Goal: Task Accomplishment & Management: Complete application form

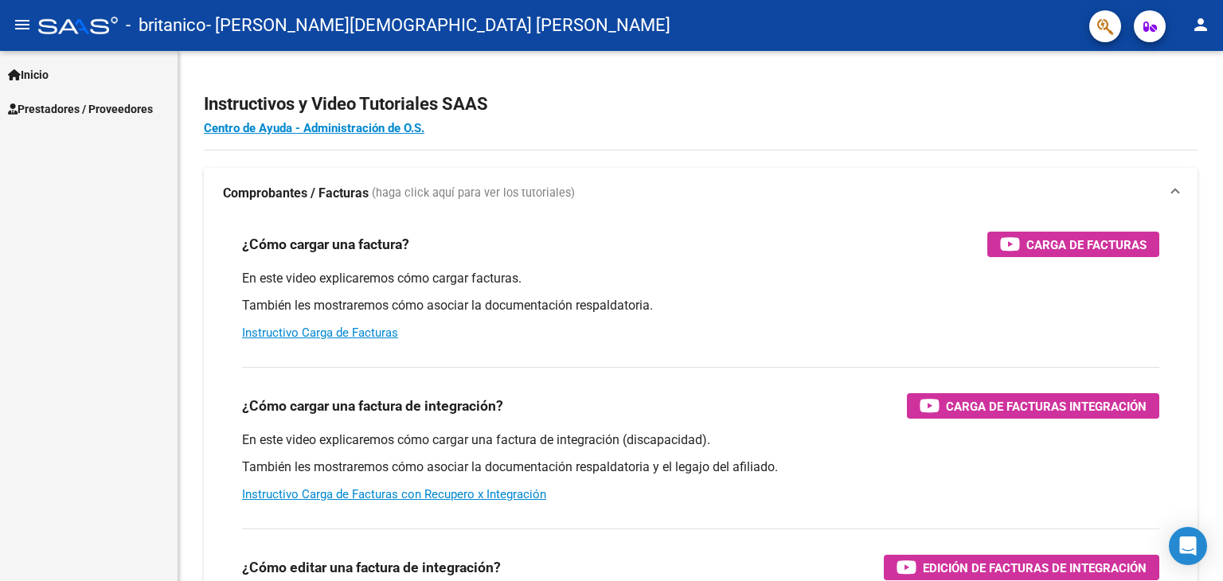
click at [105, 108] on span "Prestadores / Proveedores" at bounding box center [80, 109] width 145 height 18
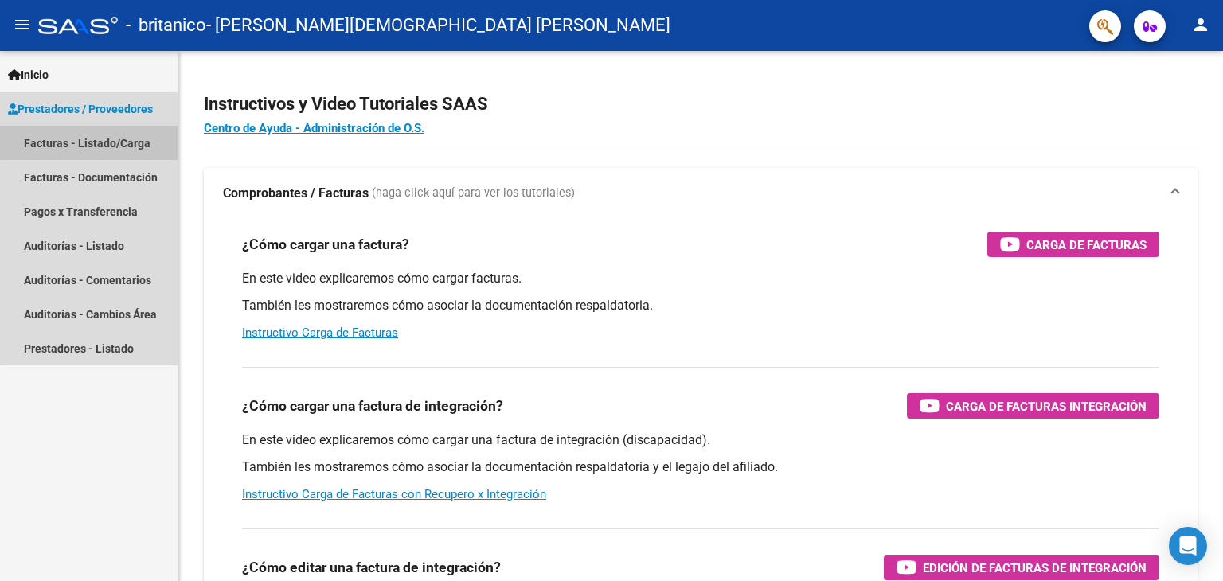
click at [99, 140] on link "Facturas - Listado/Carga" at bounding box center [89, 143] width 178 height 34
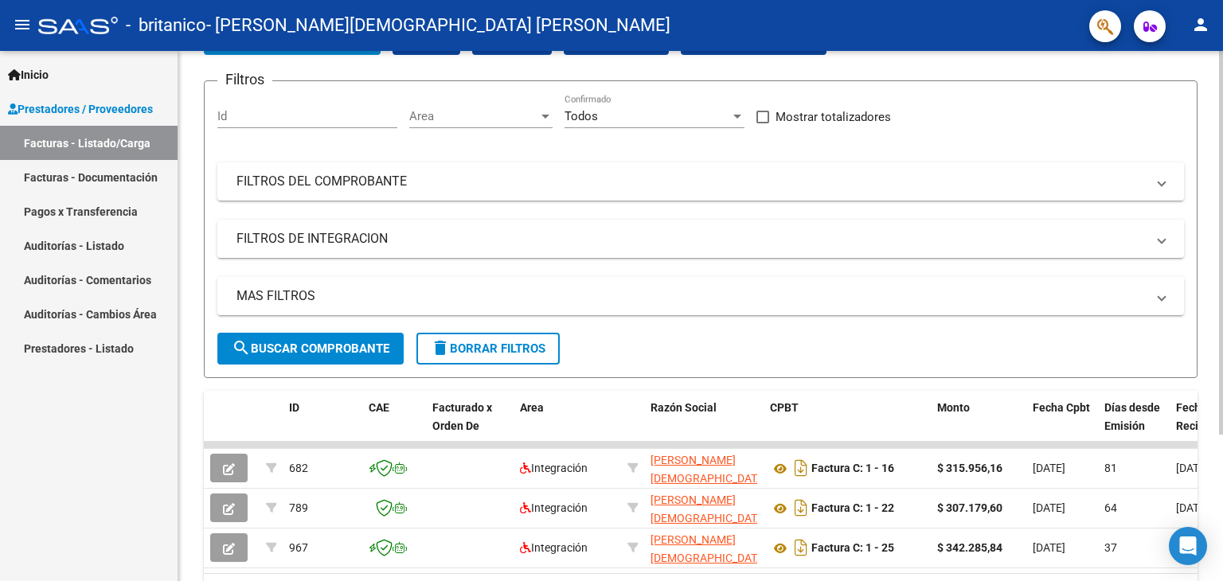
scroll to position [201, 0]
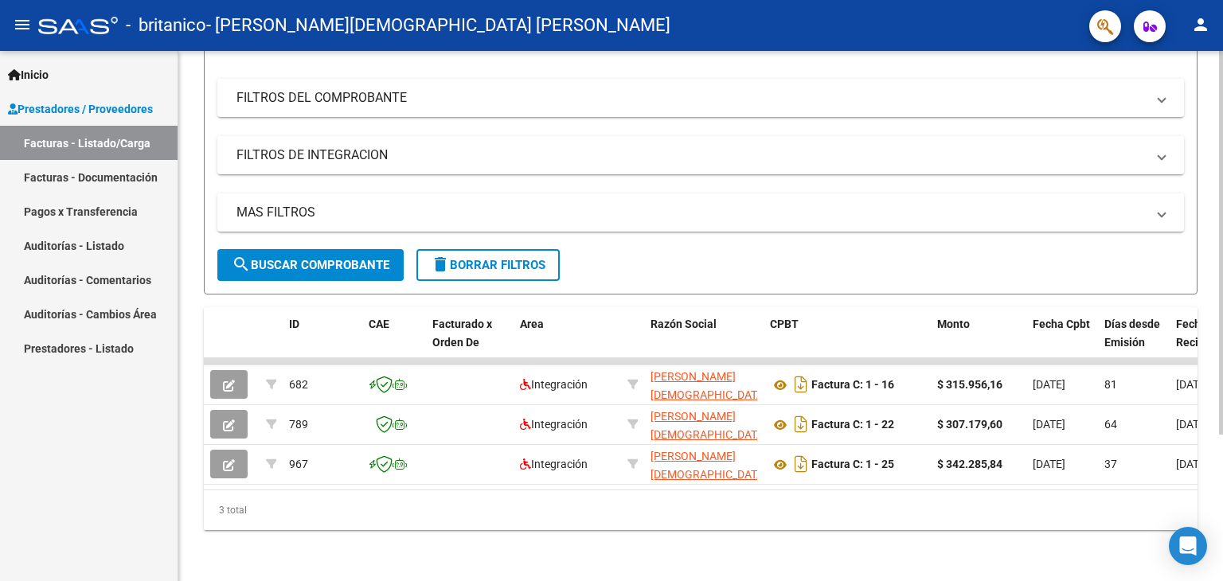
click at [1213, 295] on div "Video tutorial PRESTADORES -> Listado de CPBTs Emitidos por Prestadores / Prove…" at bounding box center [702, 220] width 1048 height 722
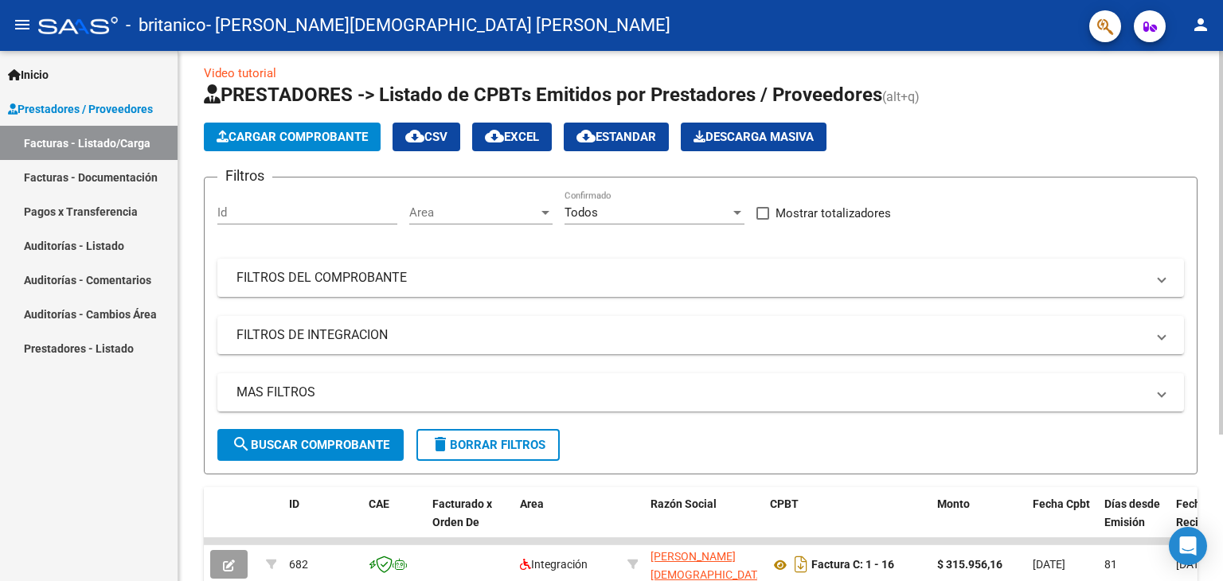
scroll to position [0, 0]
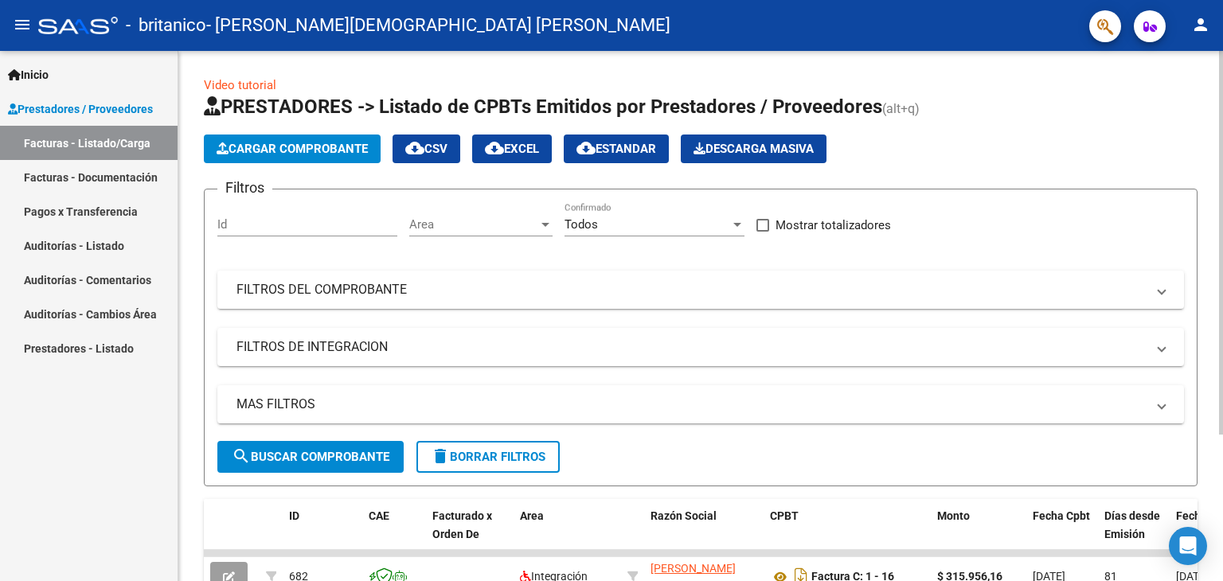
click at [1222, 88] on div at bounding box center [1221, 243] width 4 height 384
click at [316, 146] on span "Cargar Comprobante" at bounding box center [292, 149] width 151 height 14
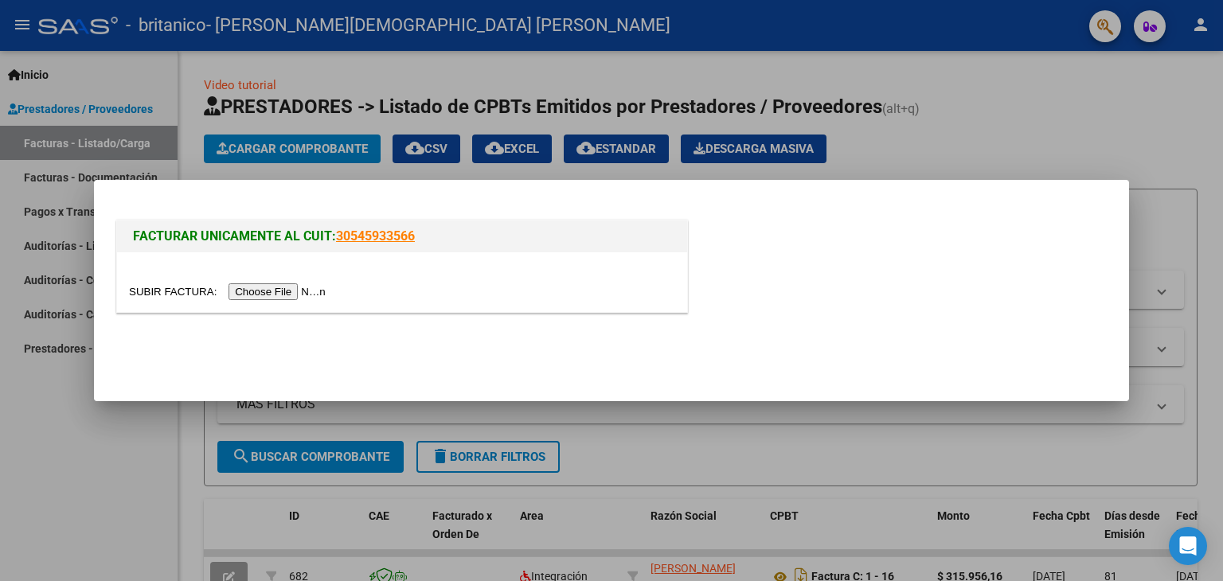
click at [292, 289] on input "file" at bounding box center [229, 291] width 201 height 17
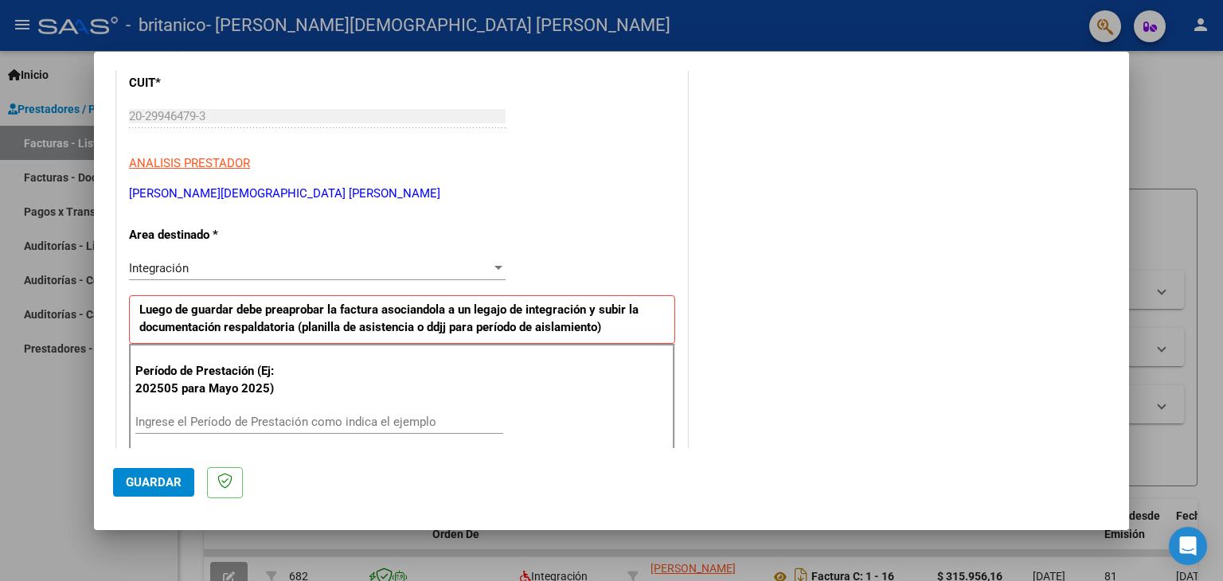
scroll to position [246, 0]
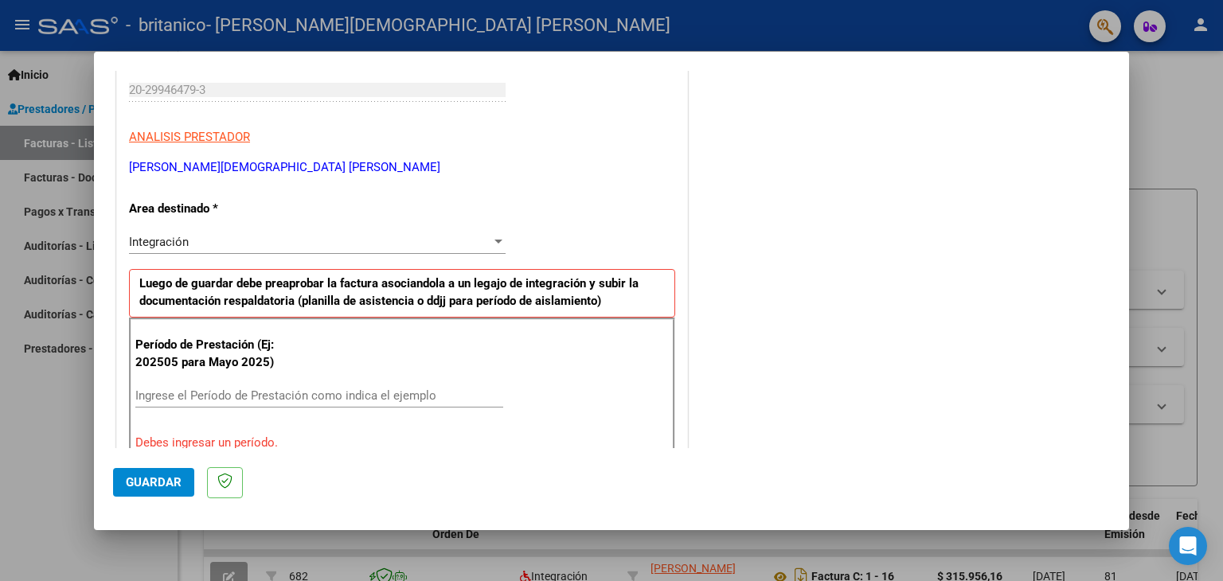
click at [447, 231] on div "Integración Seleccionar Area" at bounding box center [317, 242] width 376 height 24
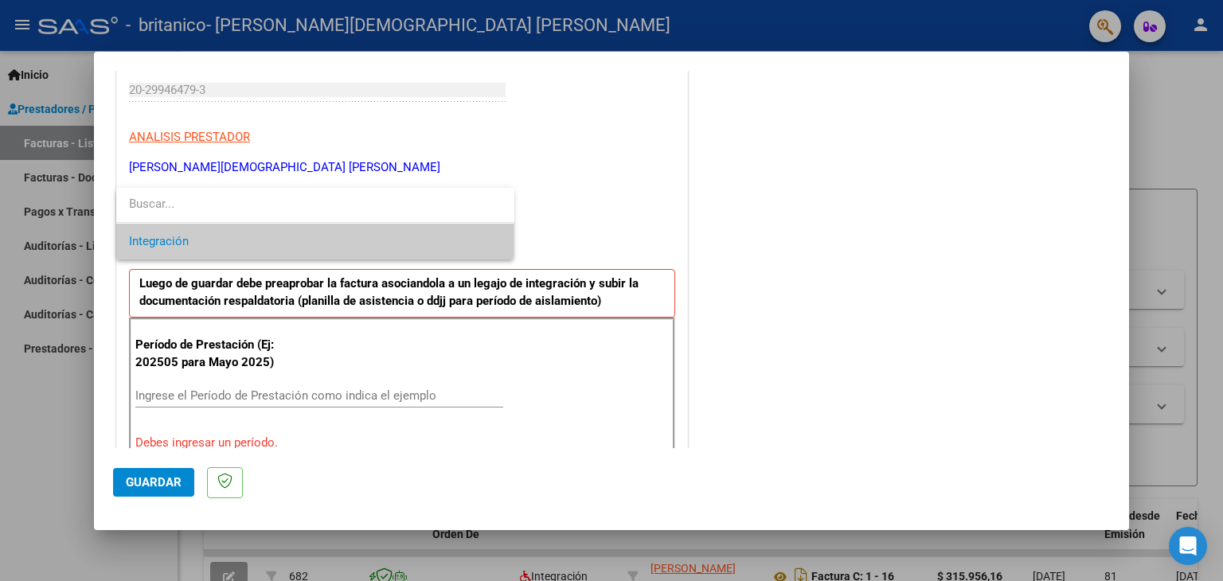
click at [452, 249] on span "Integración" at bounding box center [315, 242] width 373 height 36
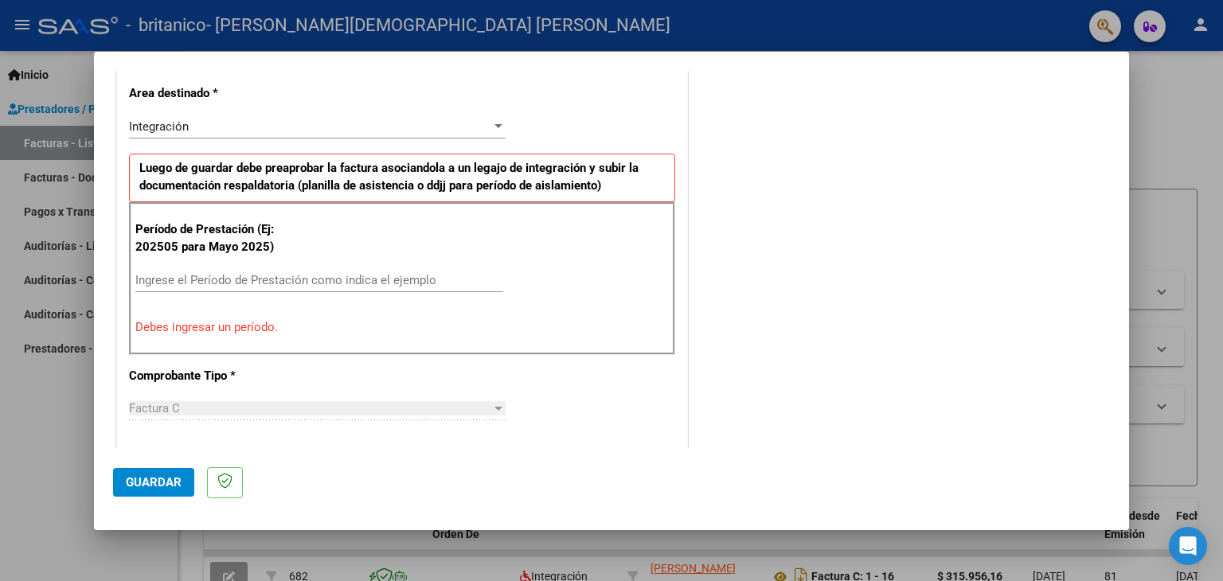
scroll to position [380, 0]
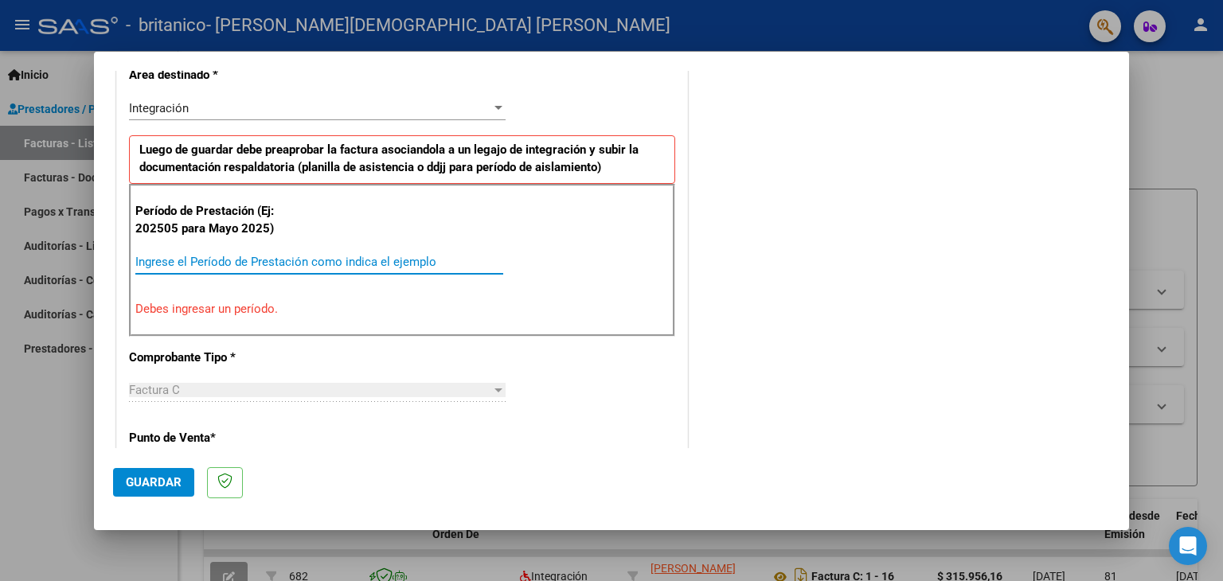
click at [217, 261] on input "Ingrese el Período de Prestación como indica el ejemplo" at bounding box center [319, 262] width 368 height 14
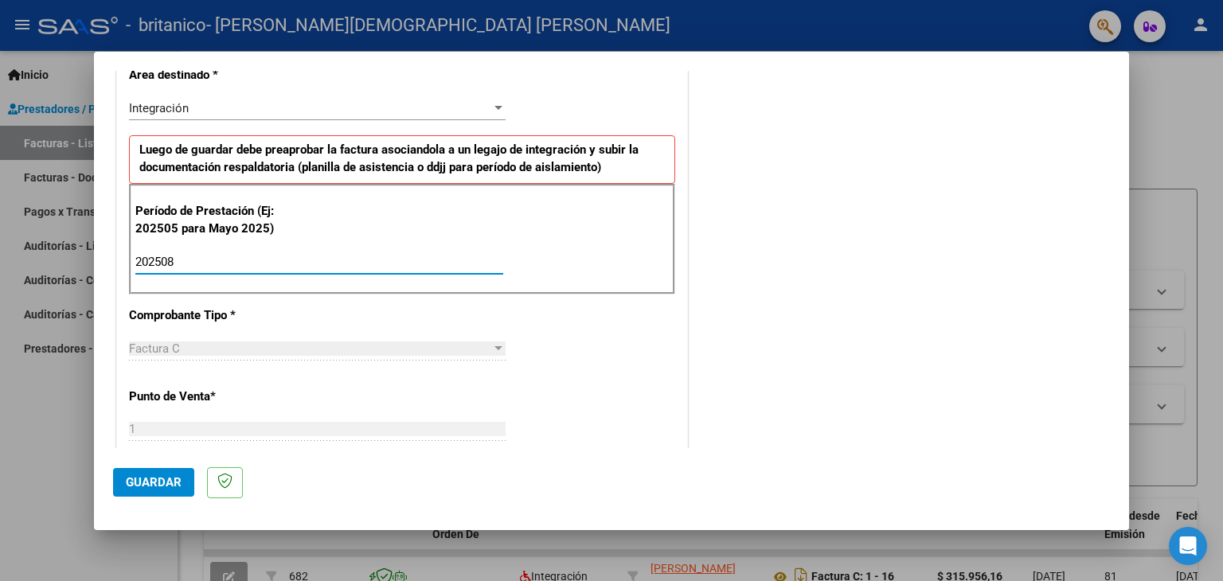
type input "202508"
click at [713, 326] on div "COMENTARIOS Comentarios del Prestador / Gerenciador:" at bounding box center [900, 400] width 419 height 1383
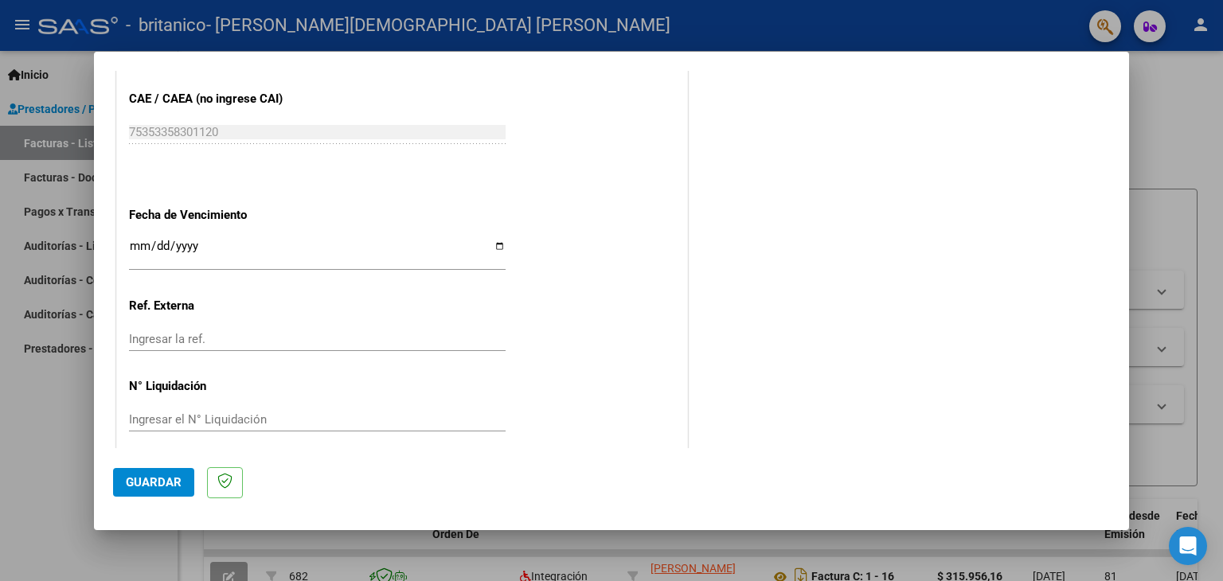
scroll to position [955, 0]
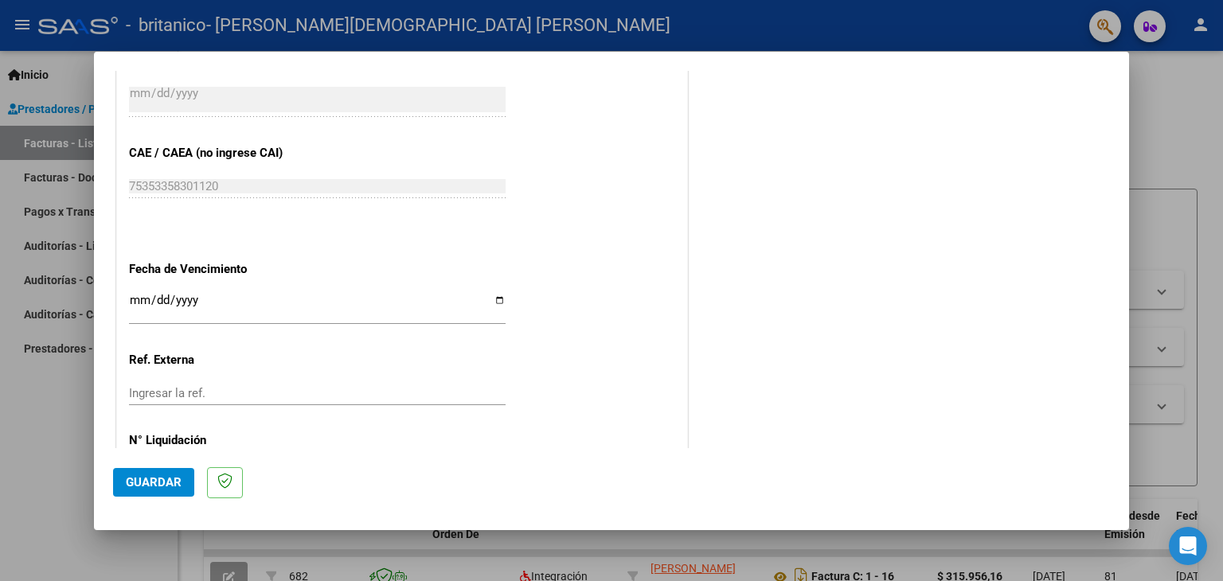
click at [490, 296] on input "Ingresar la fecha" at bounding box center [317, 306] width 376 height 25
type input "[DATE]"
click at [212, 389] on input "Ingresar la ref." at bounding box center [317, 393] width 376 height 14
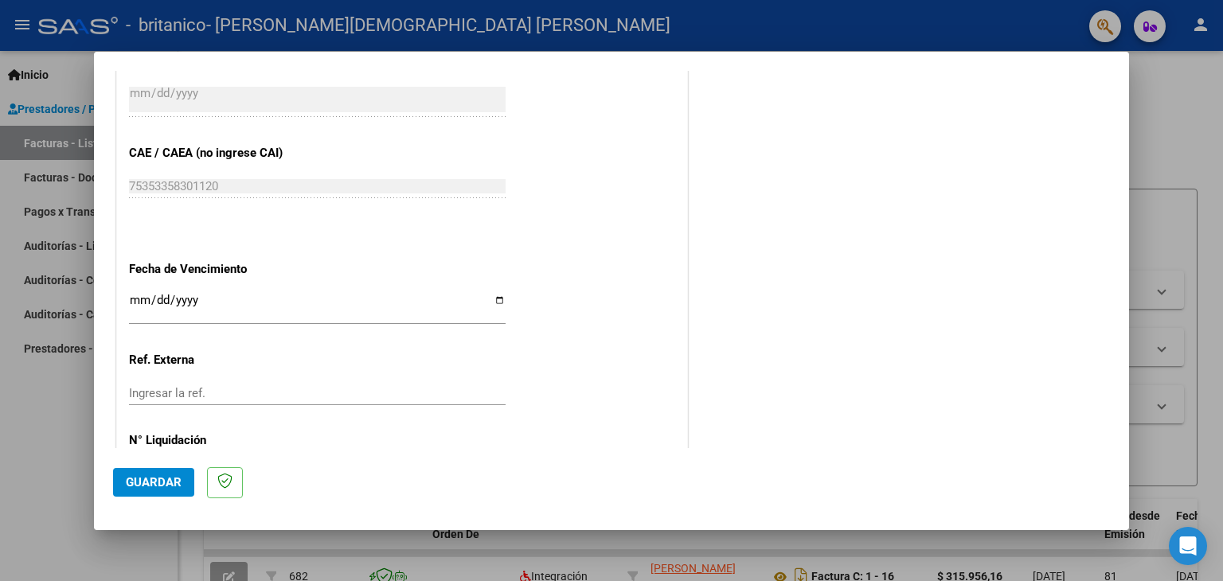
scroll to position [1021, 0]
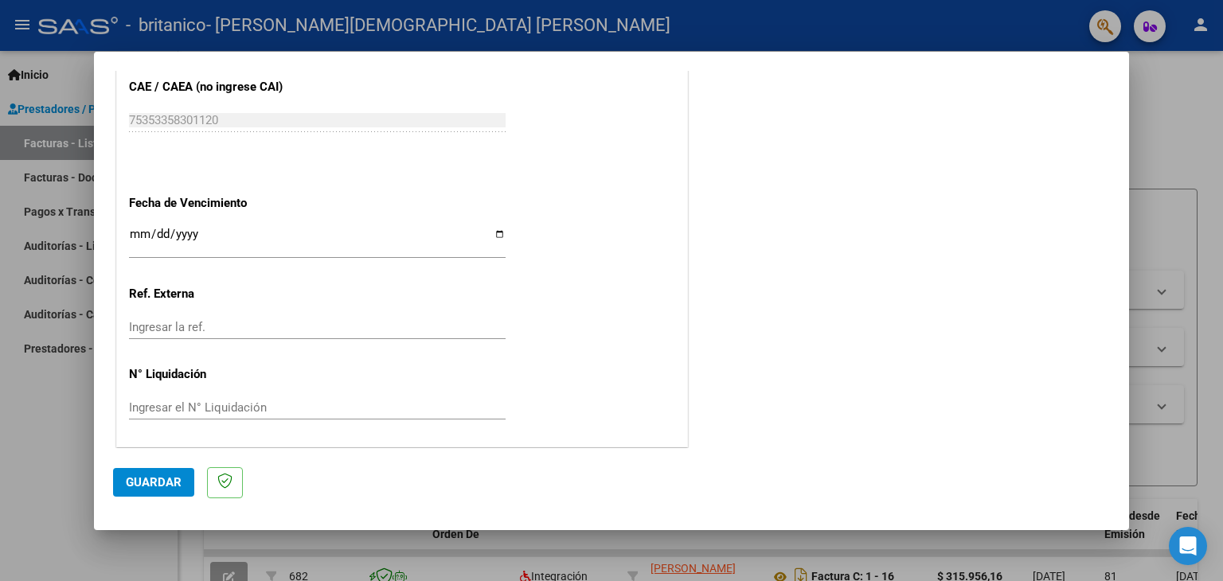
click at [144, 482] on span "Guardar" at bounding box center [154, 482] width 56 height 14
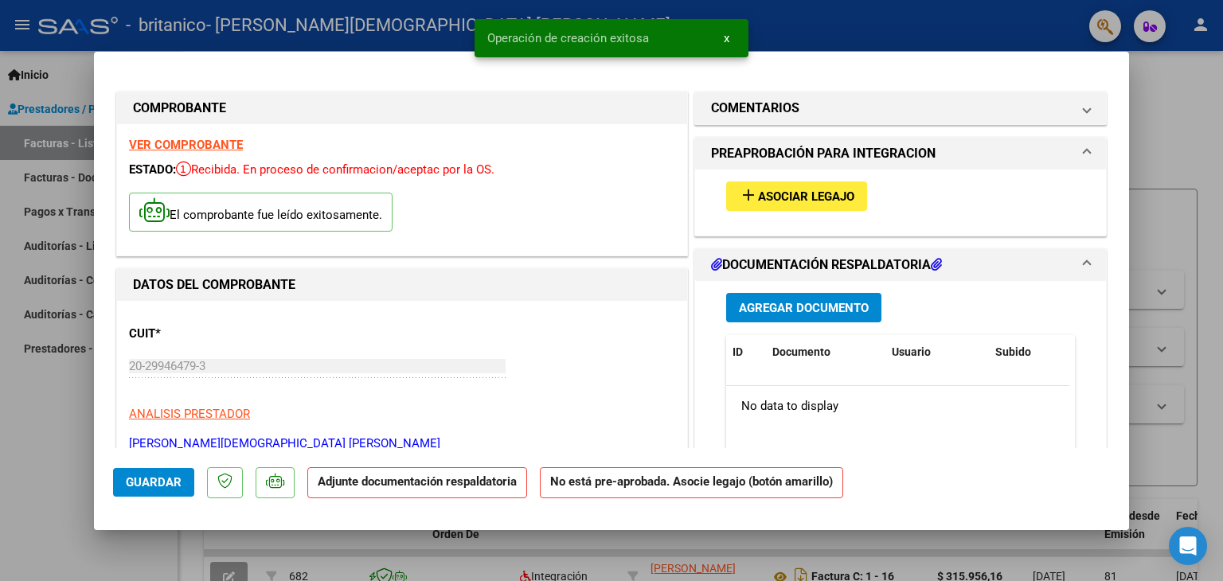
click at [812, 197] on span "Asociar Legajo" at bounding box center [806, 196] width 96 height 14
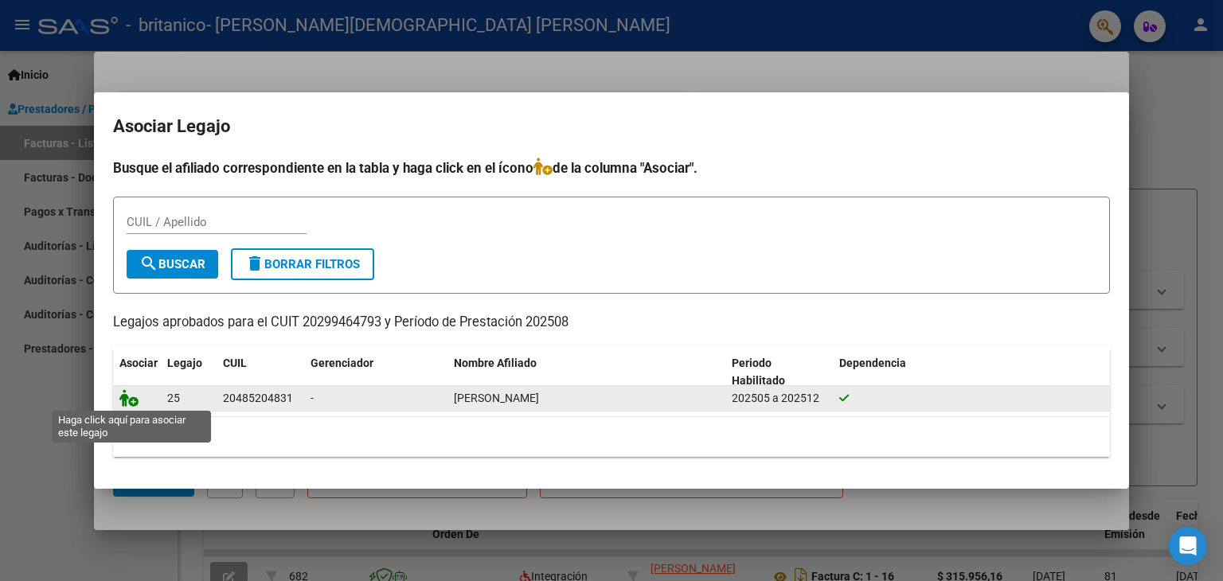
click at [132, 397] on icon at bounding box center [128, 398] width 19 height 18
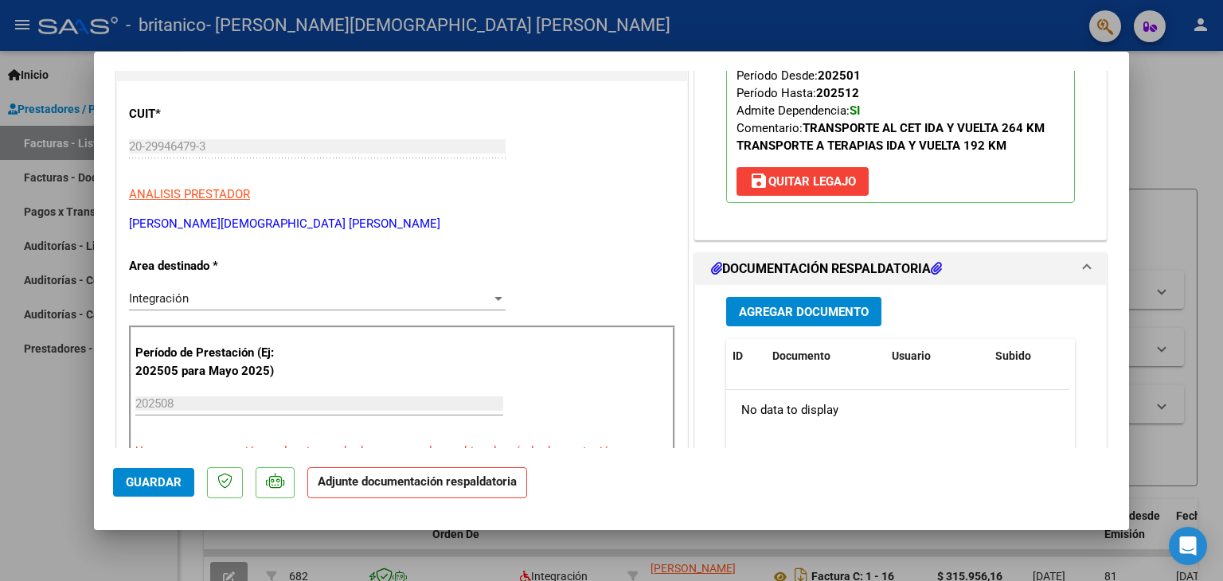
scroll to position [267, 0]
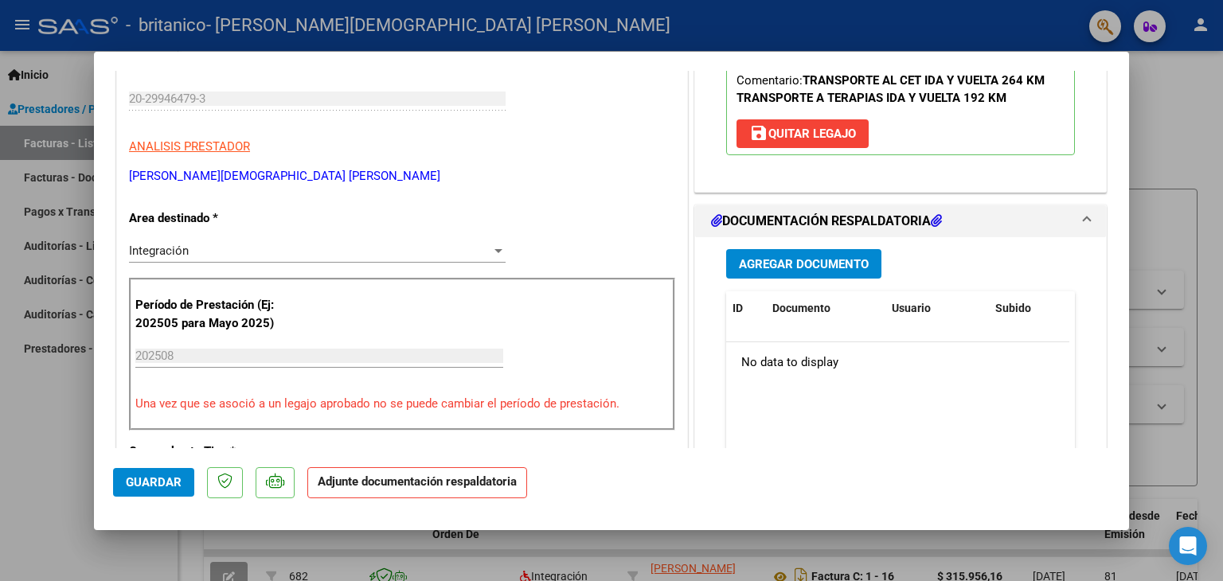
click at [800, 262] on span "Agregar Documento" at bounding box center [804, 264] width 130 height 14
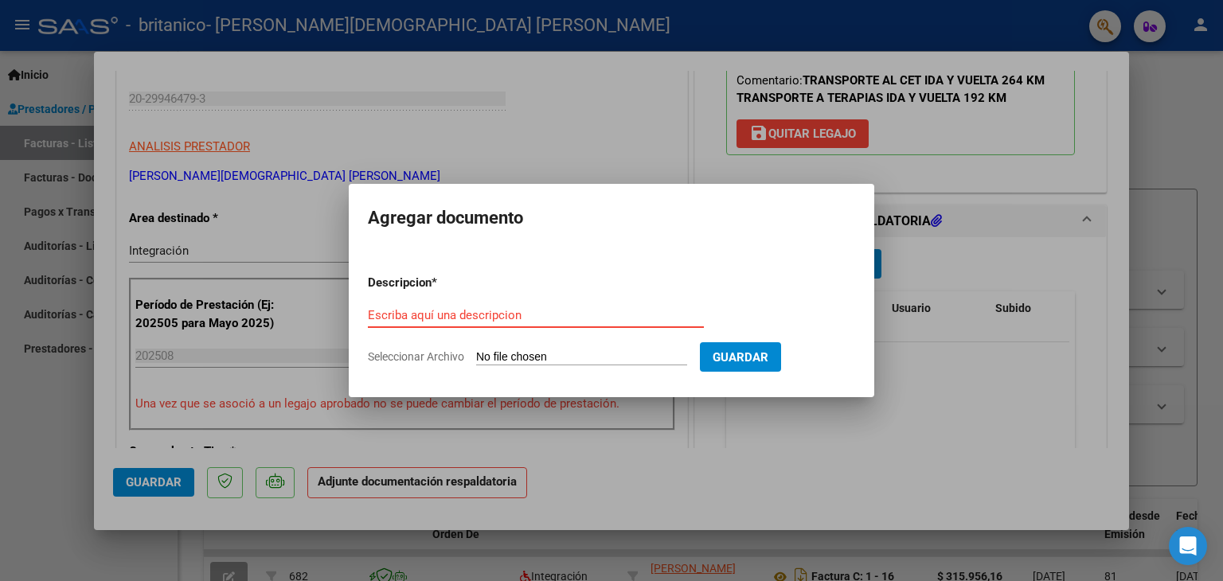
paste input "comp factura [DATE] [PERSON_NAME] HOSP BRITANICO"
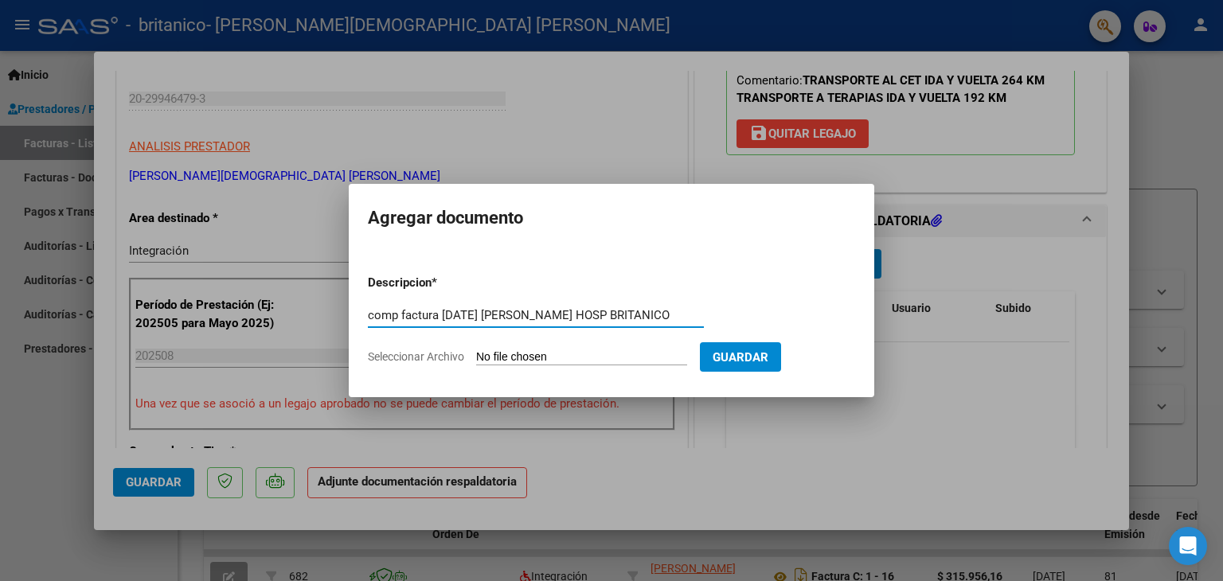
type input "comp factura [DATE] [PERSON_NAME] HOSP BRITANICO"
click at [759, 355] on span "Guardar" at bounding box center [740, 357] width 56 height 14
click at [758, 353] on span "Guardar" at bounding box center [740, 357] width 56 height 14
click at [552, 351] on input "Seleccionar Archivo" at bounding box center [581, 357] width 211 height 15
type input "C:\fakepath\comp factura [DATE] [PERSON_NAME] HOSP BRITANICO.pdf"
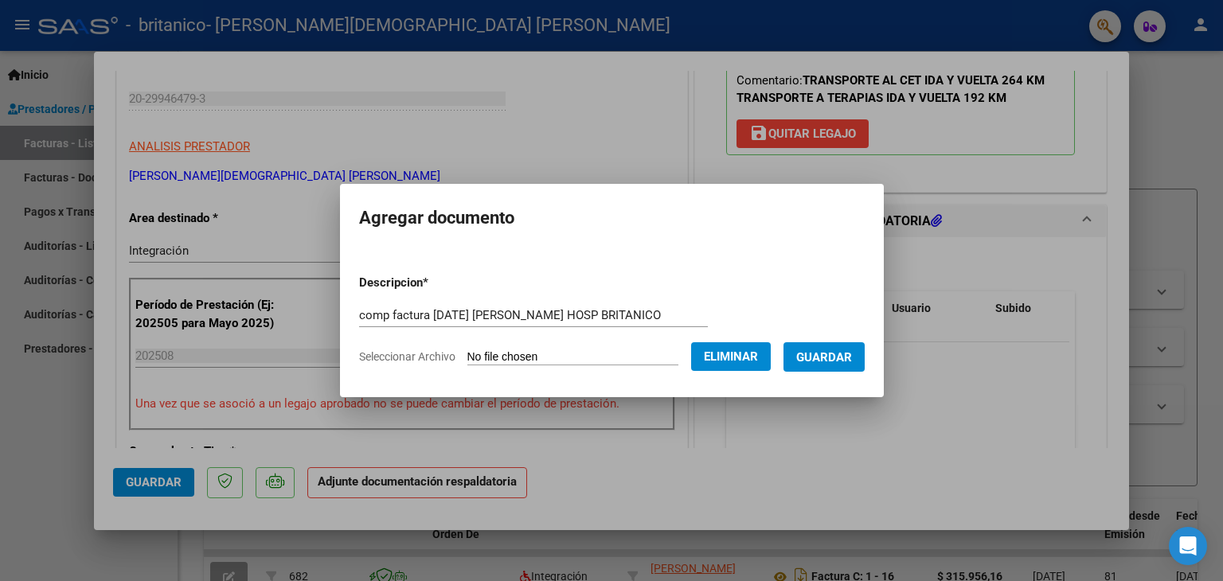
click at [825, 357] on span "Guardar" at bounding box center [824, 357] width 56 height 14
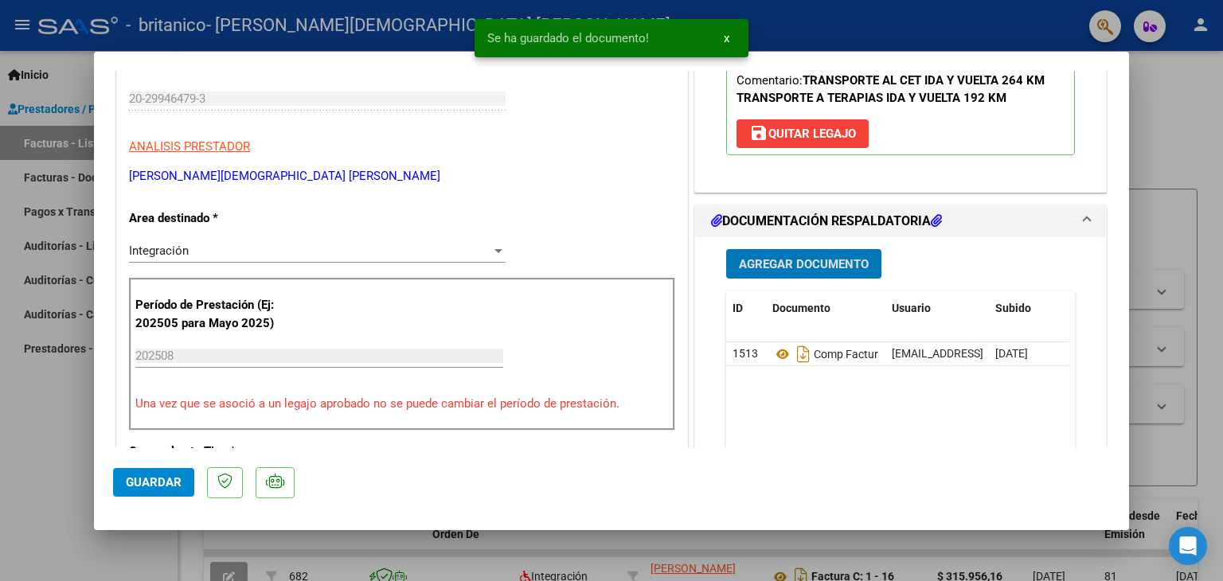
click at [806, 264] on span "Agregar Documento" at bounding box center [804, 264] width 130 height 14
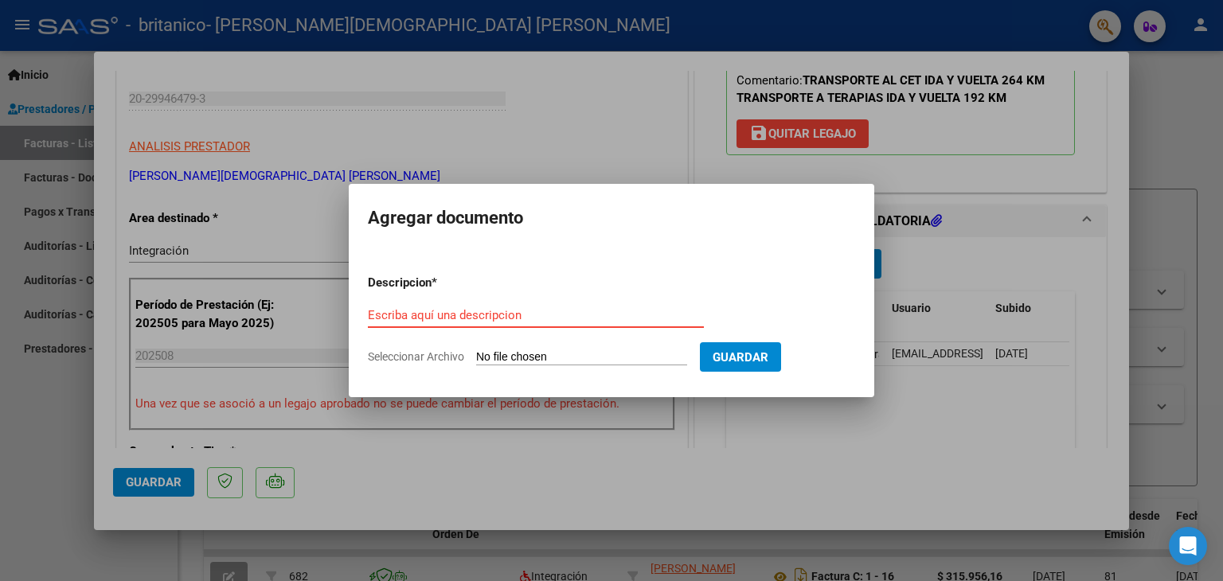
paste input "planilla asist CET [DATE] [PERSON_NAME] HOSP BRITANICO"
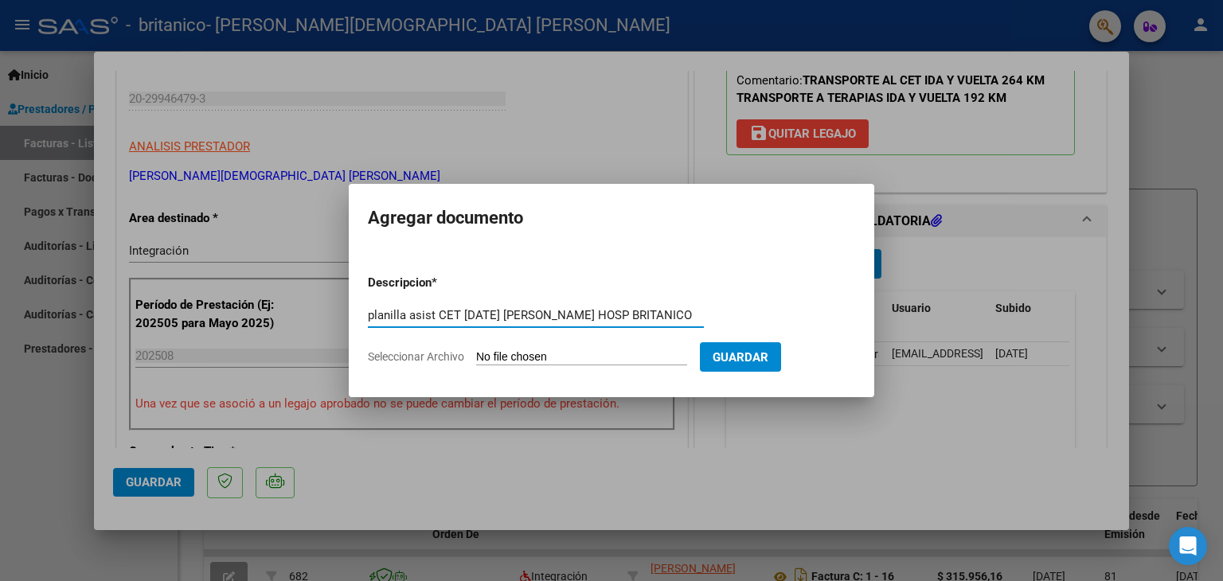
type input "planilla asist CET [DATE] [PERSON_NAME] HOSP BRITANICO"
click at [555, 353] on input "Seleccionar Archivo" at bounding box center [581, 357] width 211 height 15
type input "C:\fakepath\planilla asist CET [DATE] [PERSON_NAME] HOSP BRITANICO.pdf"
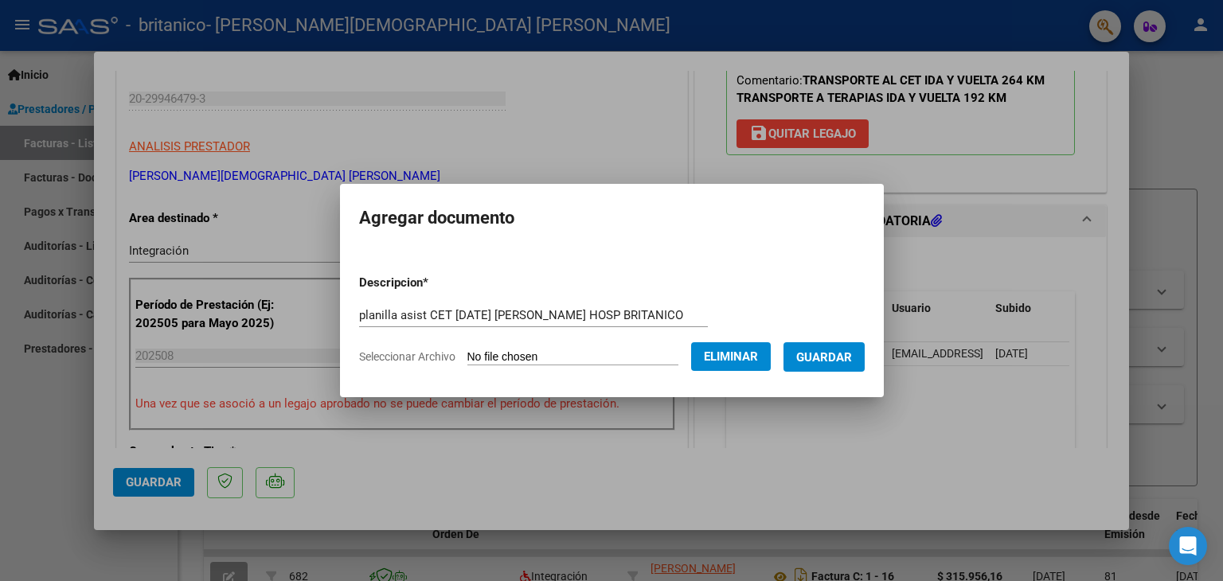
click at [826, 357] on span "Guardar" at bounding box center [824, 357] width 56 height 14
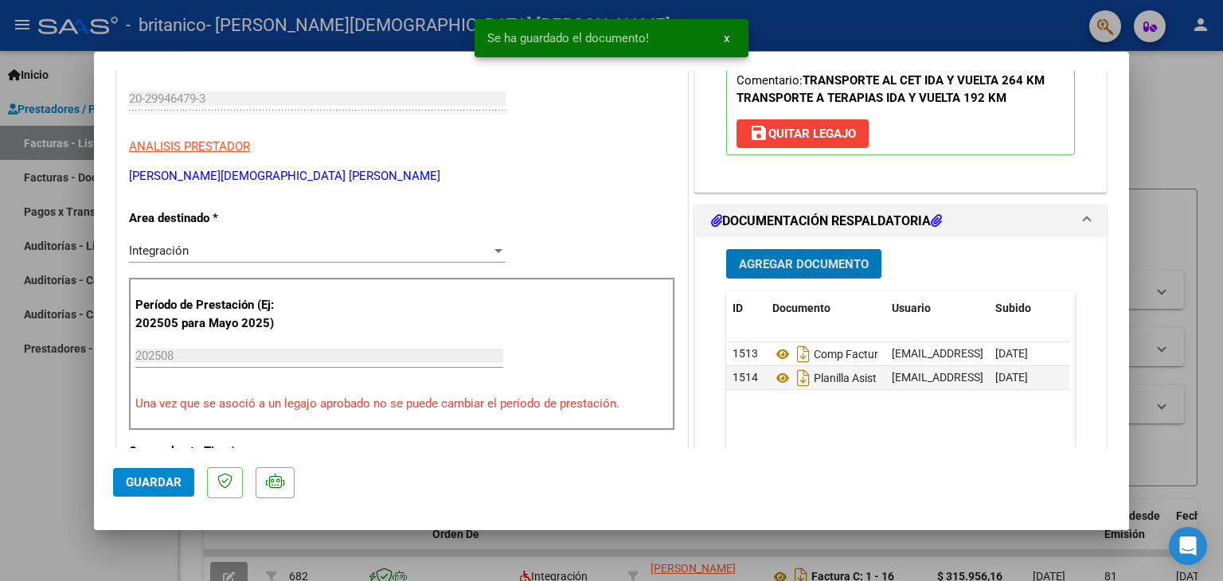
click at [778, 266] on span "Agregar Documento" at bounding box center [804, 264] width 130 height 14
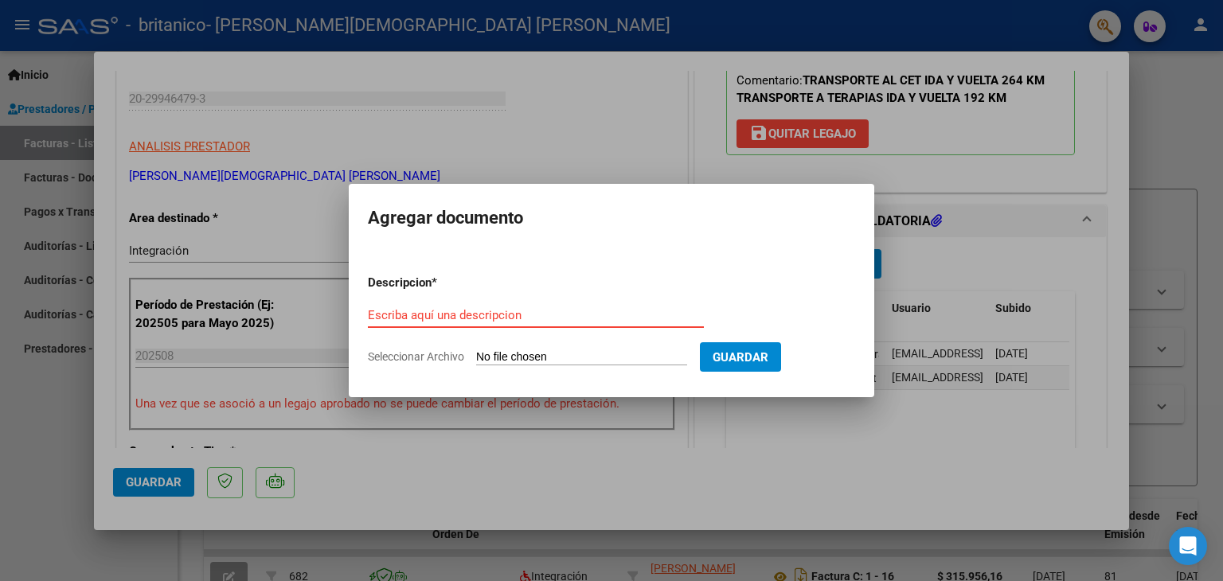
paste input "planilla asist TERAPIA [DATE] [PERSON_NAME] HOSP BRITANICO"
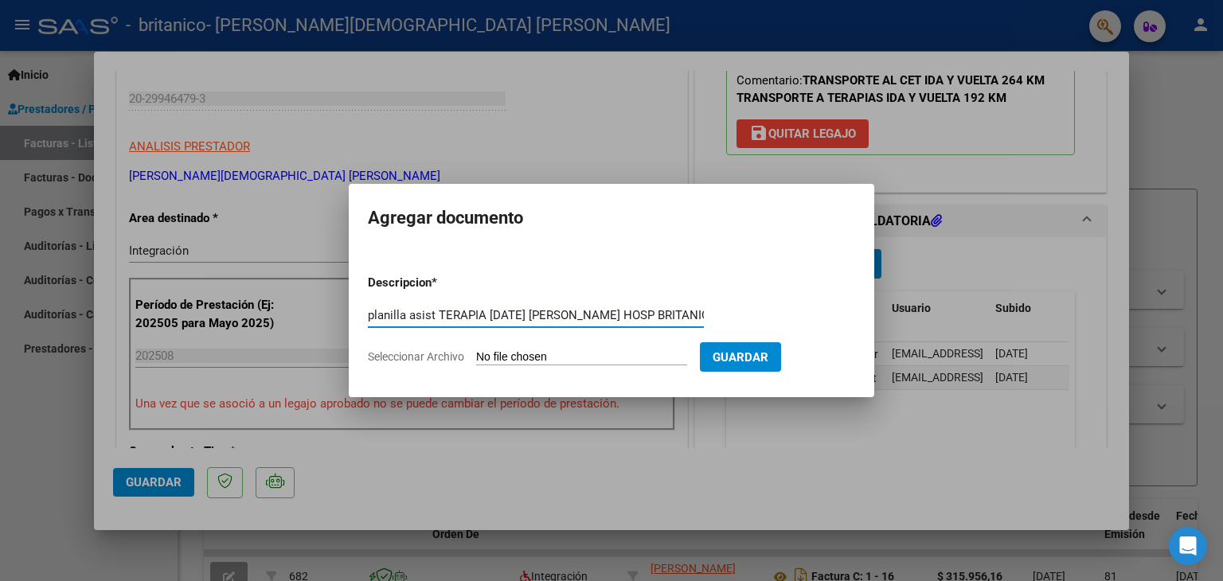
type input "planilla asist TERAPIA [DATE] [PERSON_NAME] HOSP BRITANICO"
click at [544, 353] on input "Seleccionar Archivo" at bounding box center [581, 357] width 211 height 15
type input "C:\fakepath\planilla asist TERAPIA [DATE] [PERSON_NAME] HOSP BRITANICO.pdf"
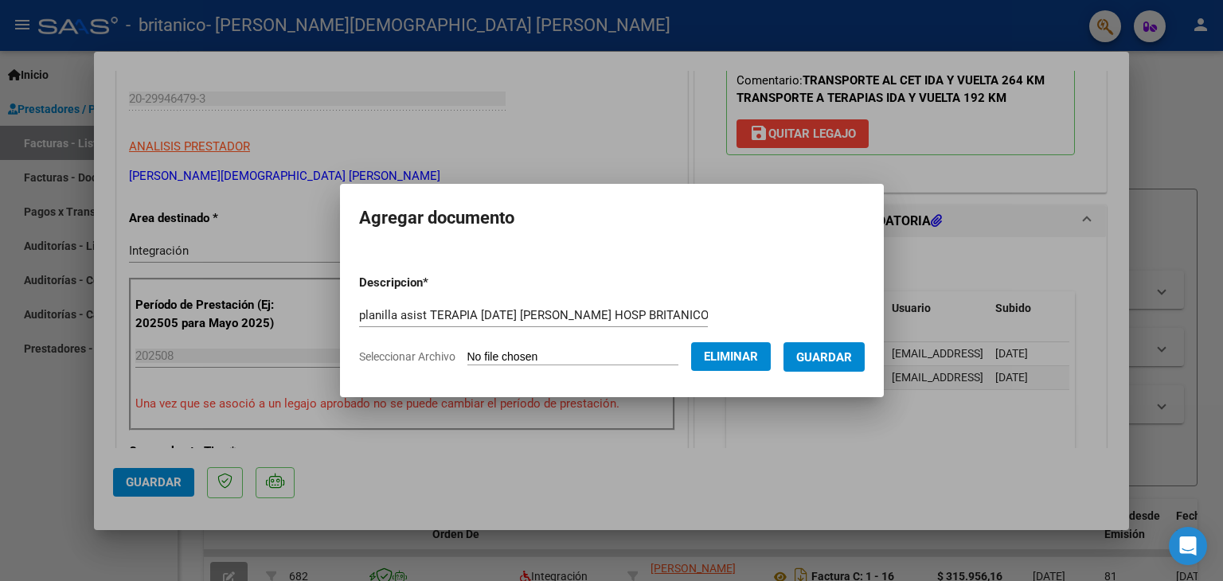
click at [830, 357] on span "Guardar" at bounding box center [824, 357] width 56 height 14
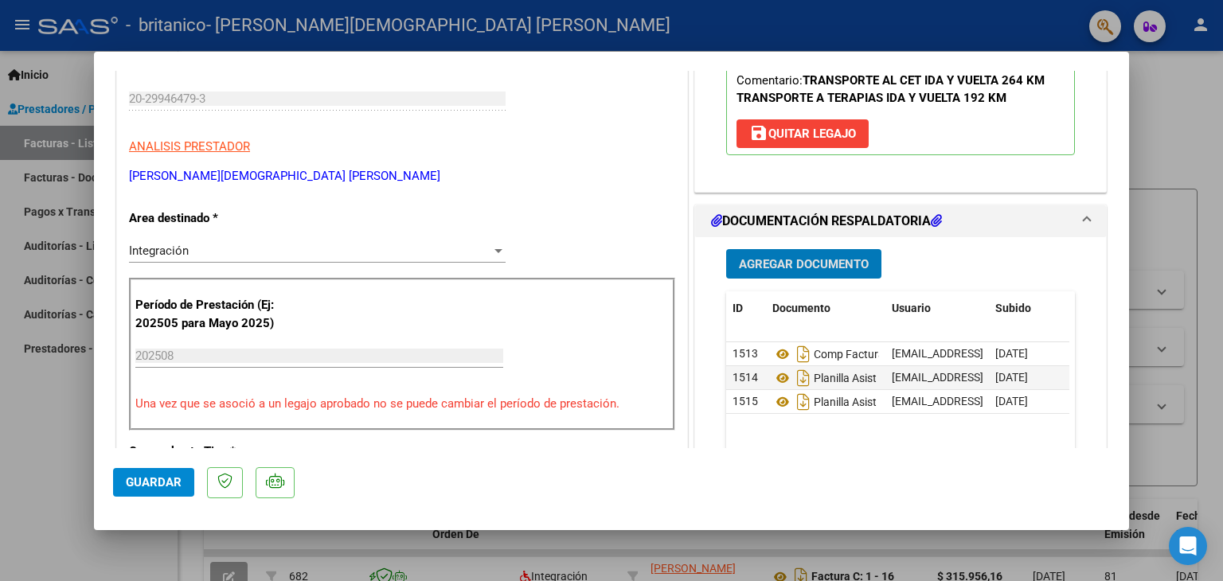
click at [162, 486] on span "Guardar" at bounding box center [154, 482] width 56 height 14
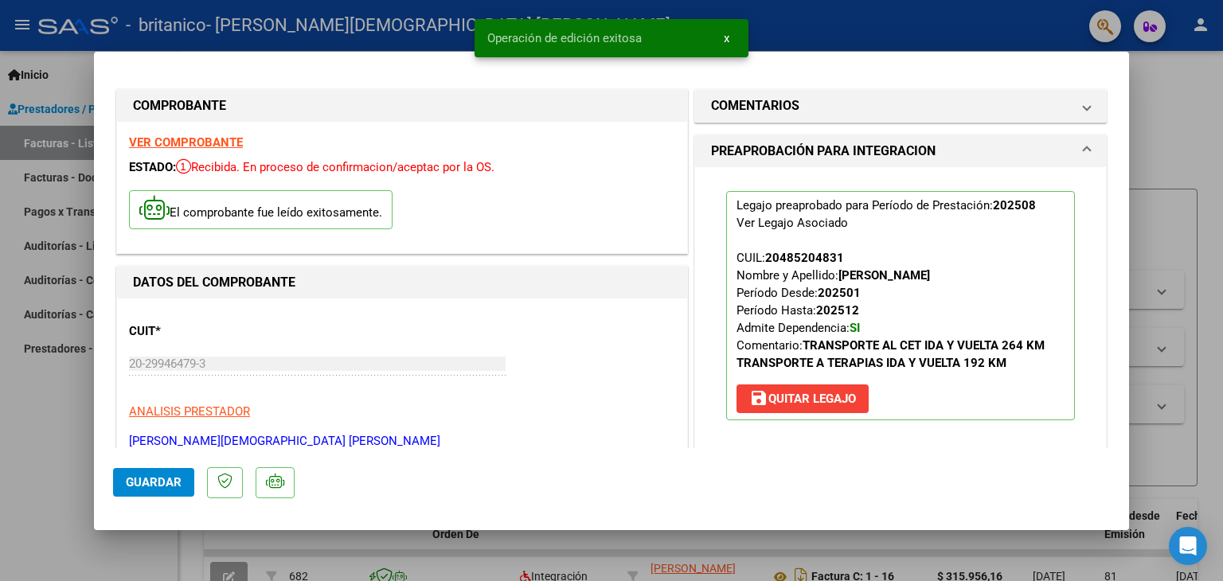
scroll to position [0, 0]
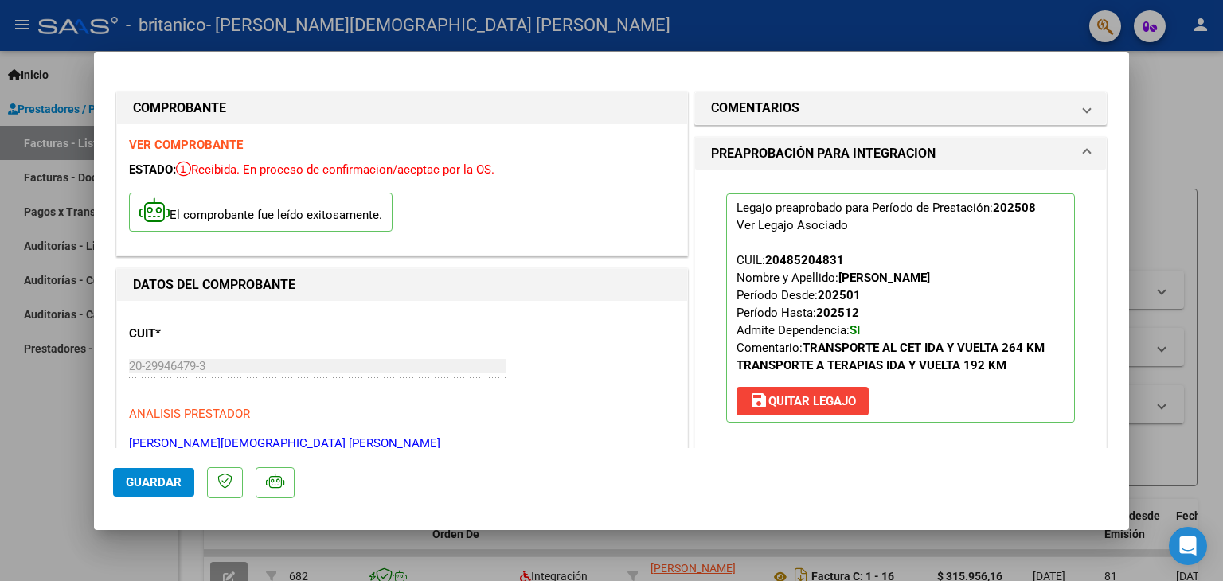
click at [1205, 144] on div at bounding box center [611, 290] width 1223 height 581
type input "$ 0,00"
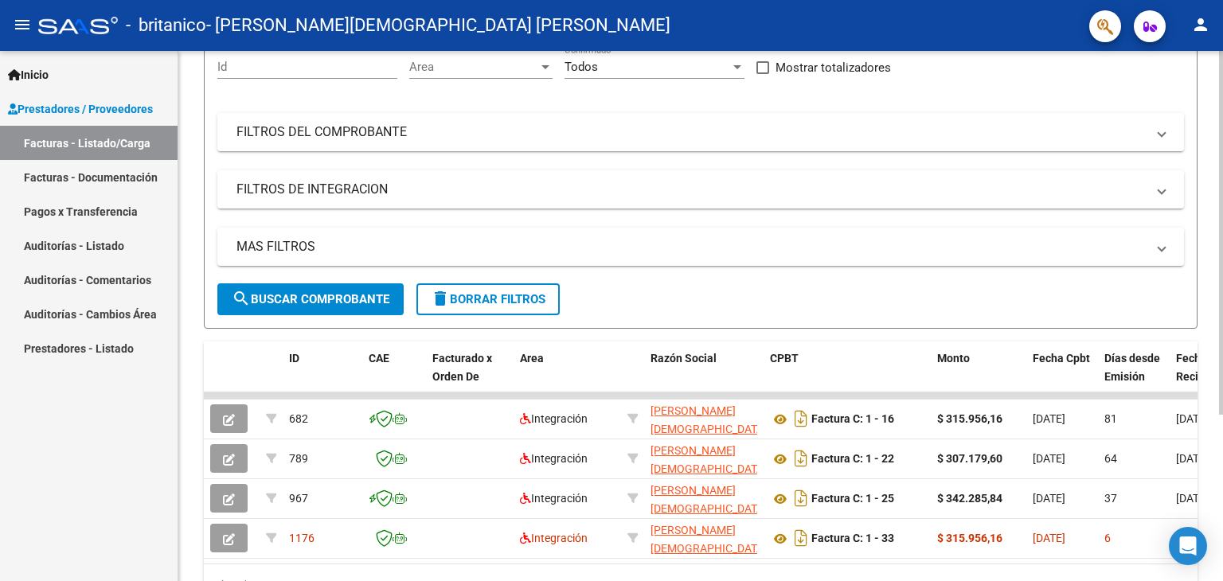
scroll to position [242, 0]
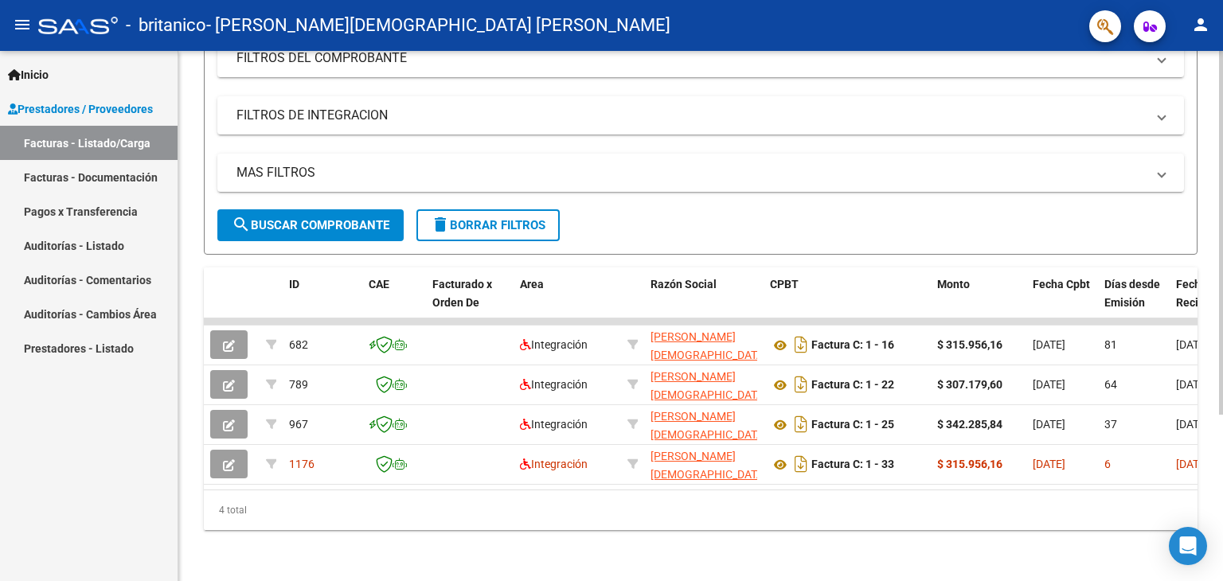
click at [1222, 480] on div at bounding box center [1221, 399] width 4 height 364
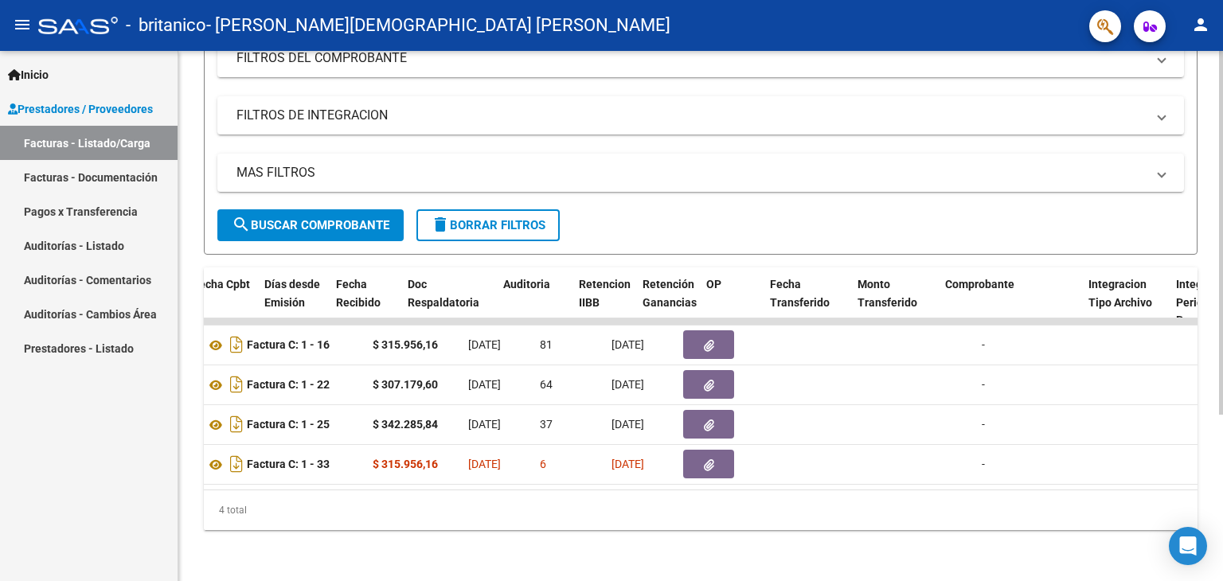
scroll to position [0, 0]
